Goal: Information Seeking & Learning: Learn about a topic

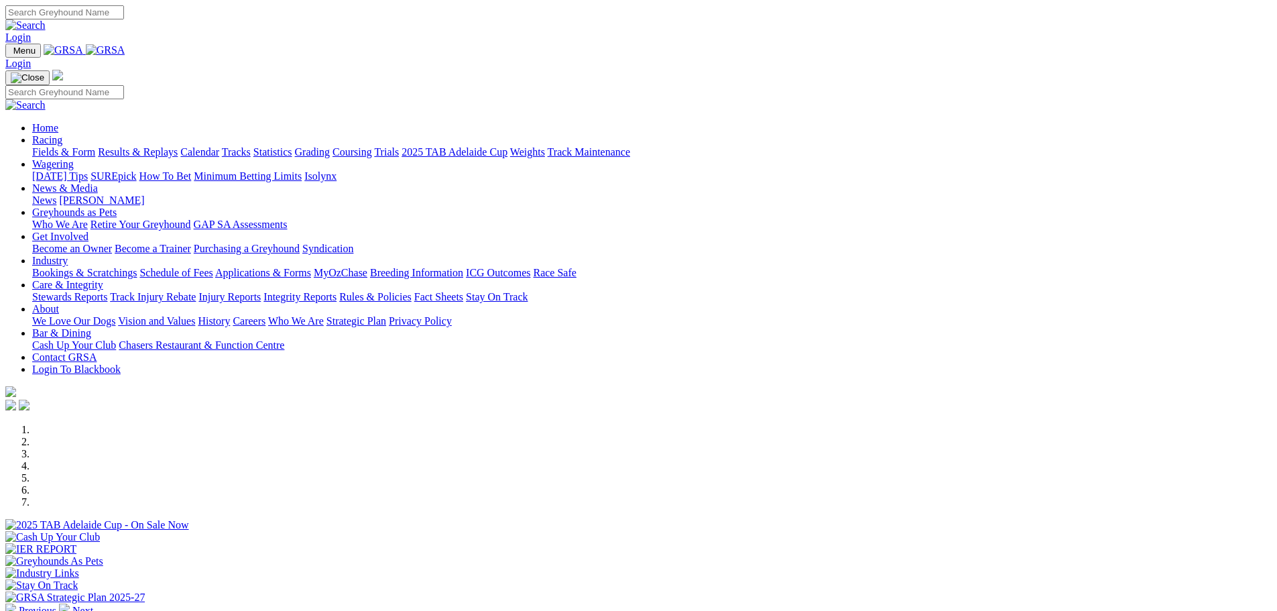
click at [95, 146] on link "Fields & Form" at bounding box center [63, 151] width 63 height 11
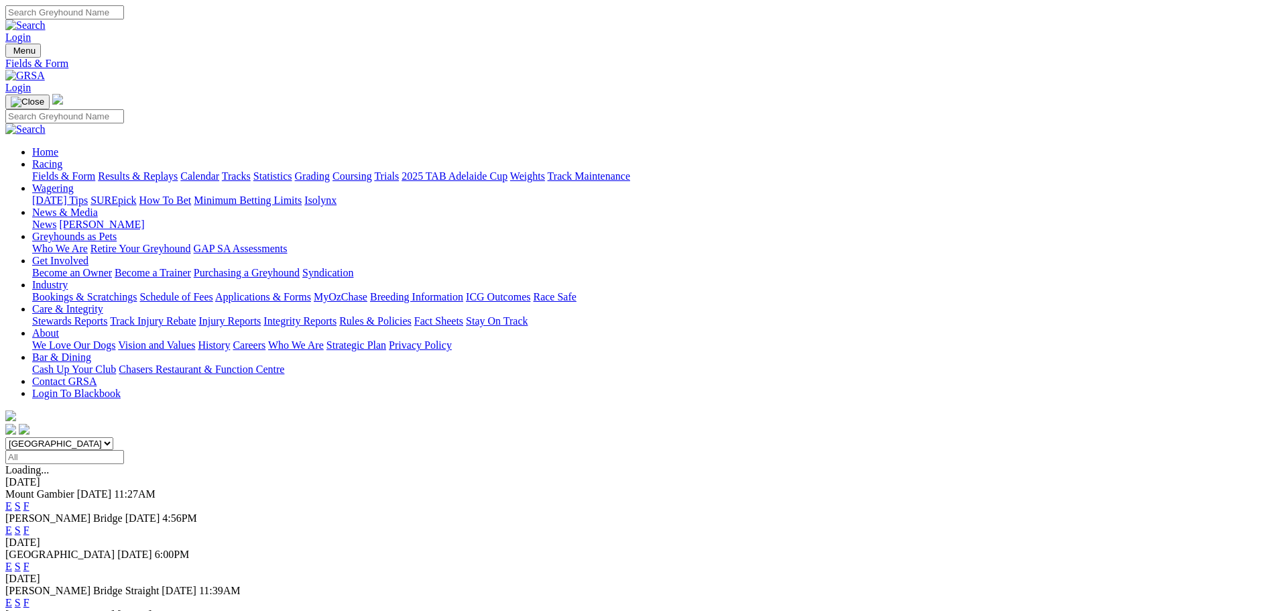
click at [29, 560] on link "F" at bounding box center [26, 565] width 6 height 11
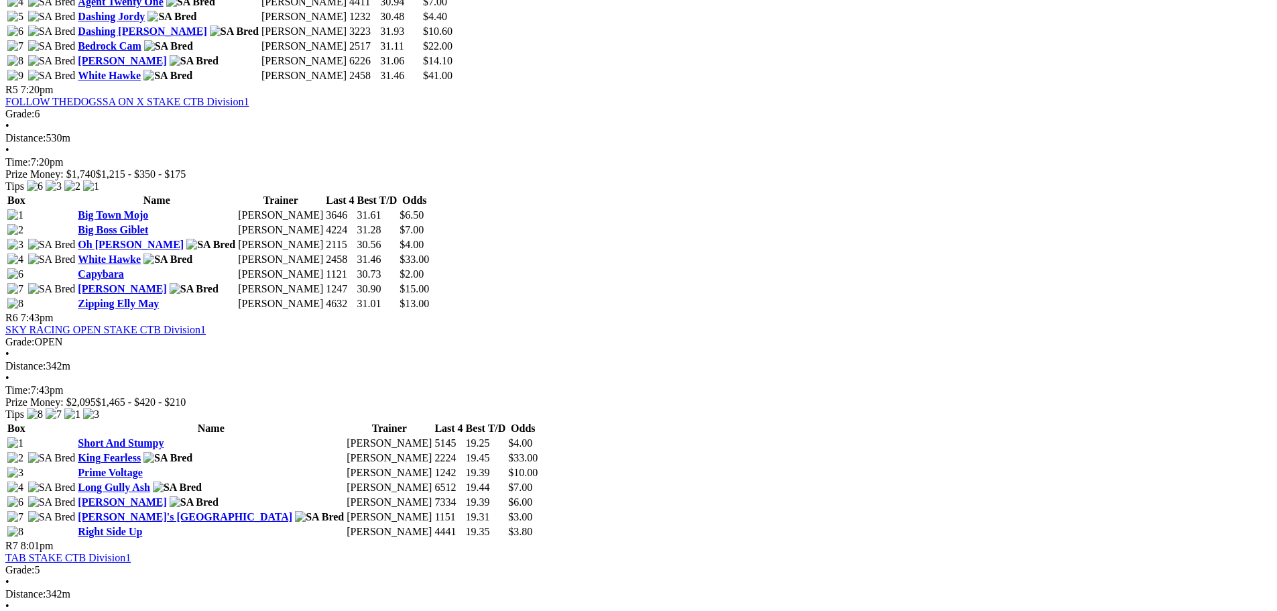
scroll to position [1608, 0]
